Goal: Information Seeking & Learning: Learn about a topic

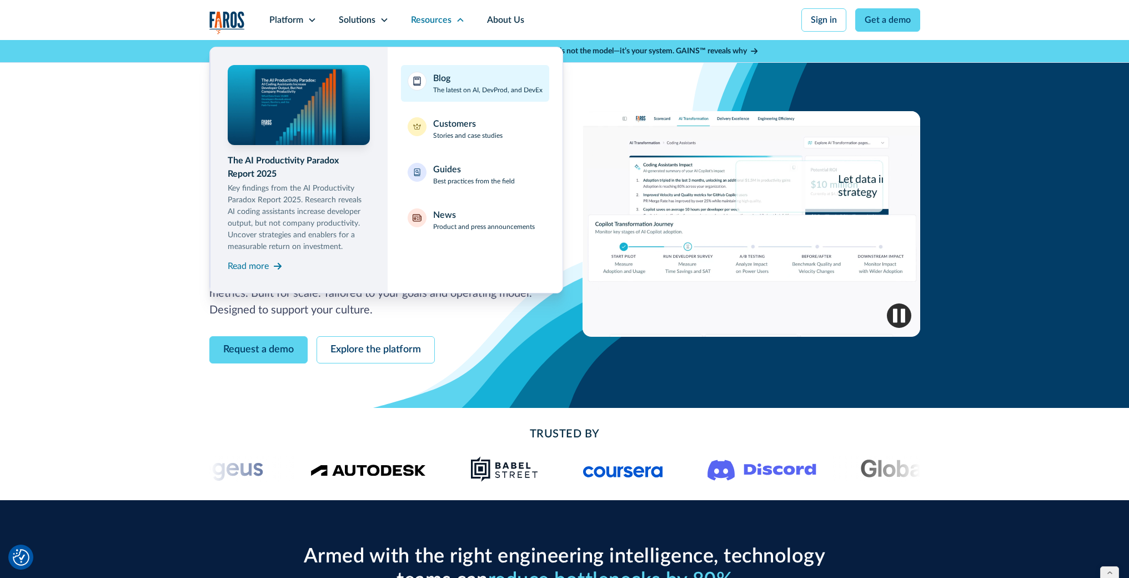
click at [446, 82] on div "Blog" at bounding box center [441, 78] width 17 height 13
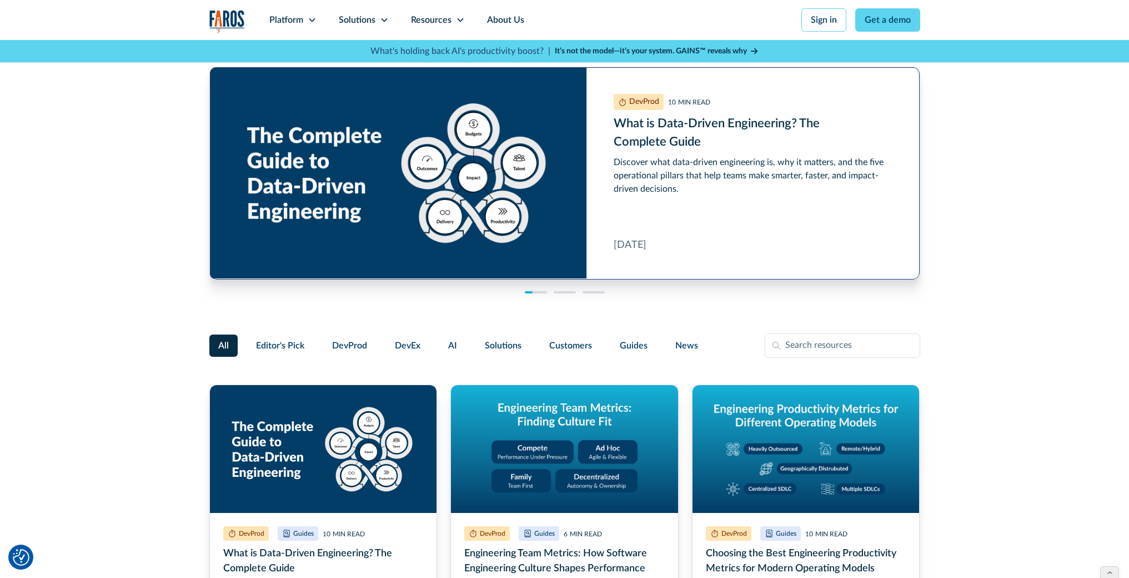
click at [672, 125] on link "What is Data-Driven Engineering? The Complete Guide" at bounding box center [565, 173] width 710 height 212
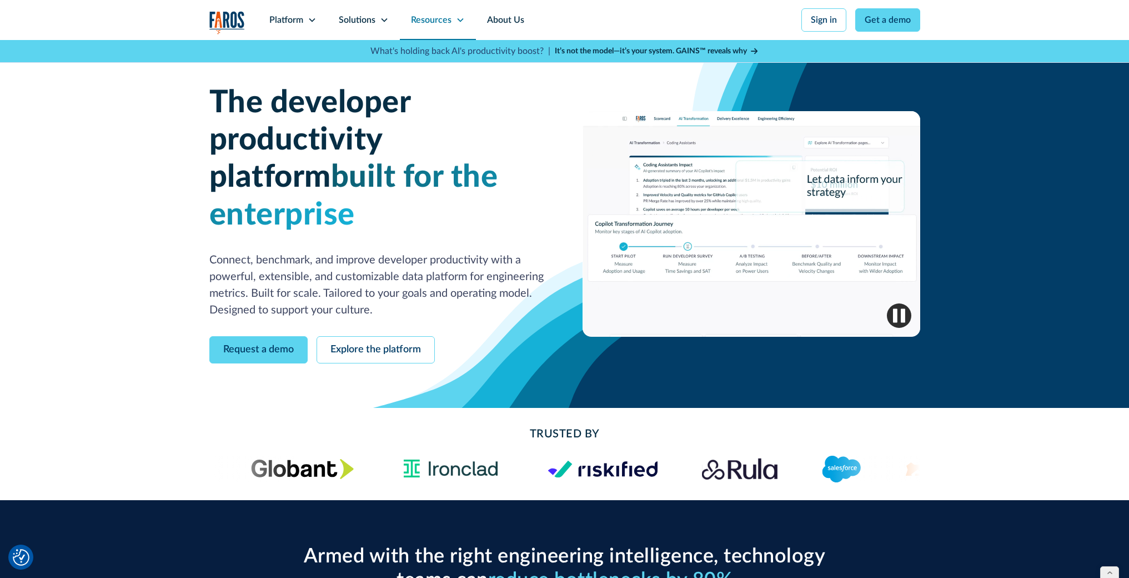
click at [456, 19] on icon at bounding box center [460, 20] width 9 height 9
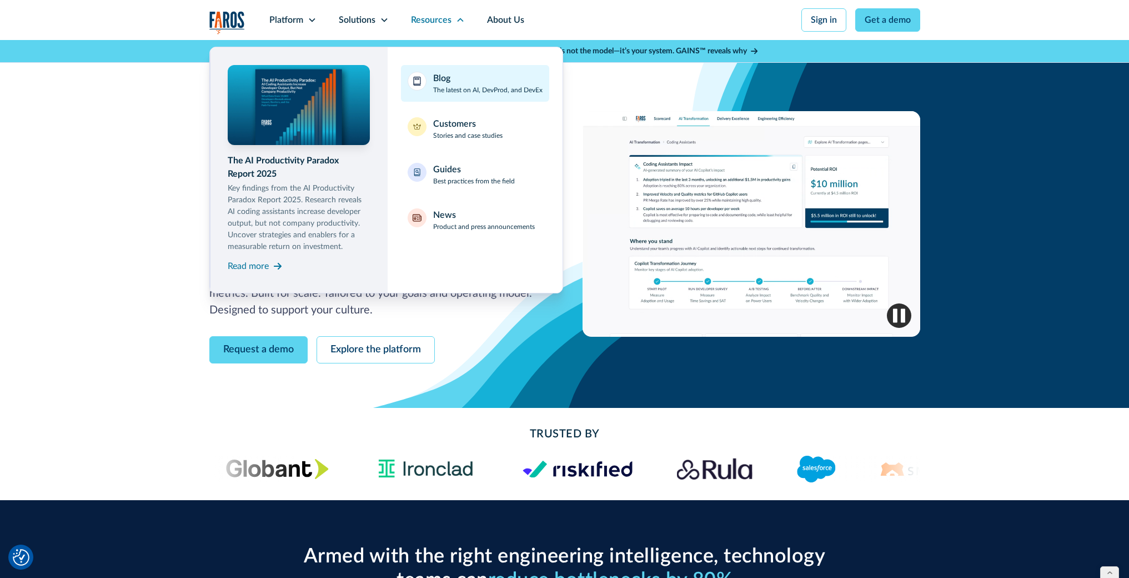
click at [471, 84] on div "Blog The latest on AI, DevProd, and DevEx" at bounding box center [487, 83] width 109 height 23
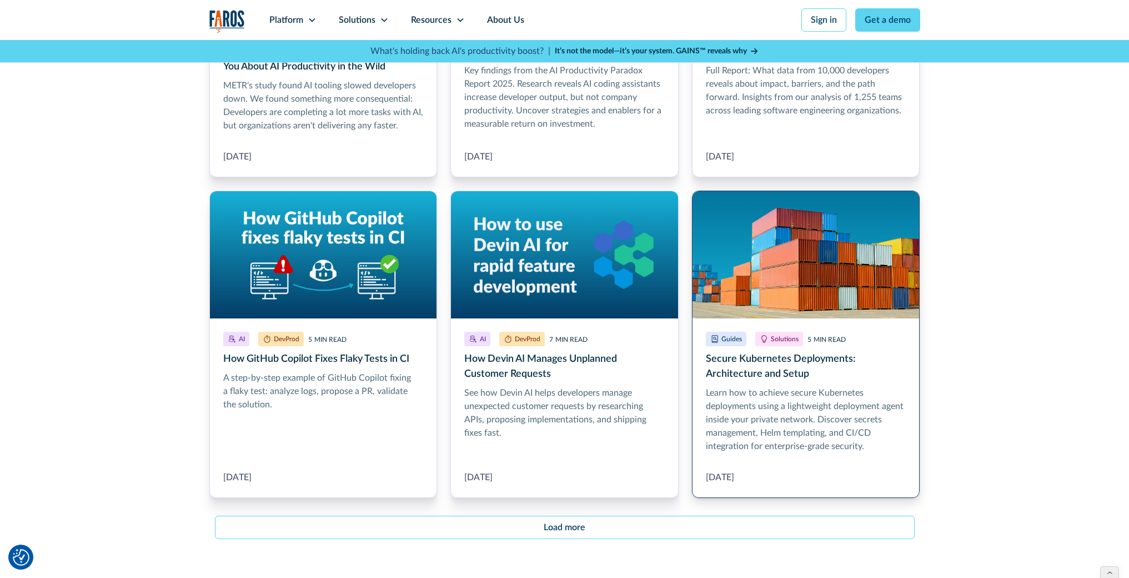
scroll to position [1133, 0]
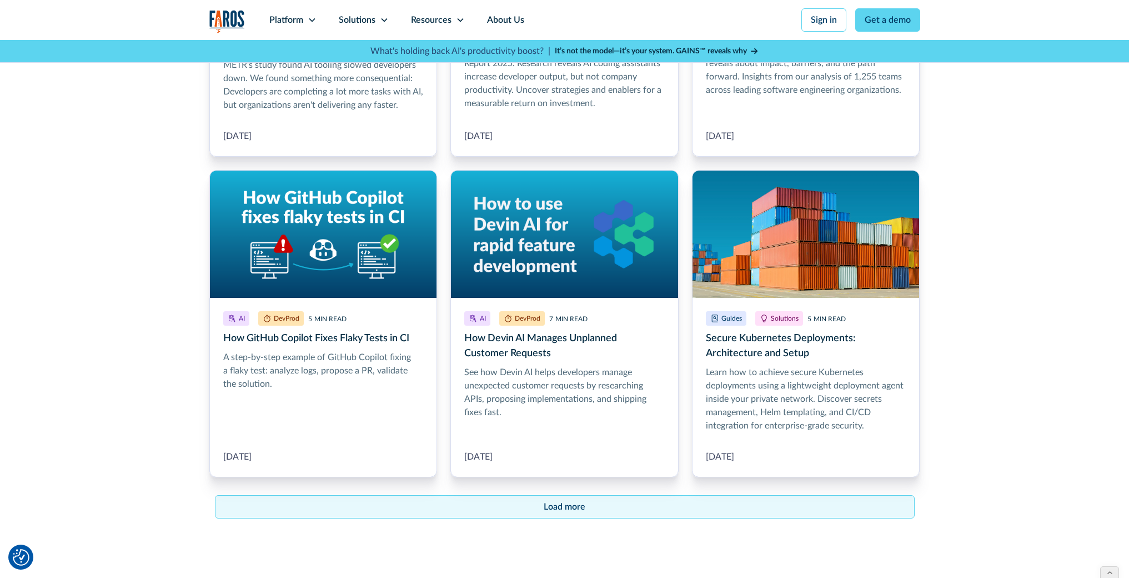
click at [582, 508] on div "Load more" at bounding box center [565, 506] width 42 height 13
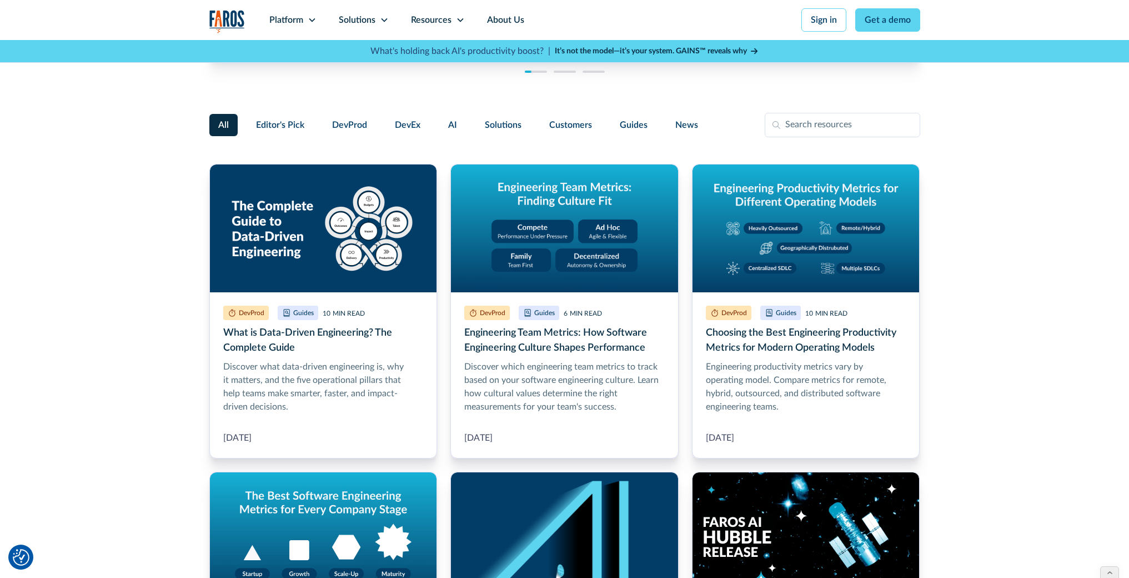
scroll to position [218, 0]
